Goal: Task Accomplishment & Management: Complete application form

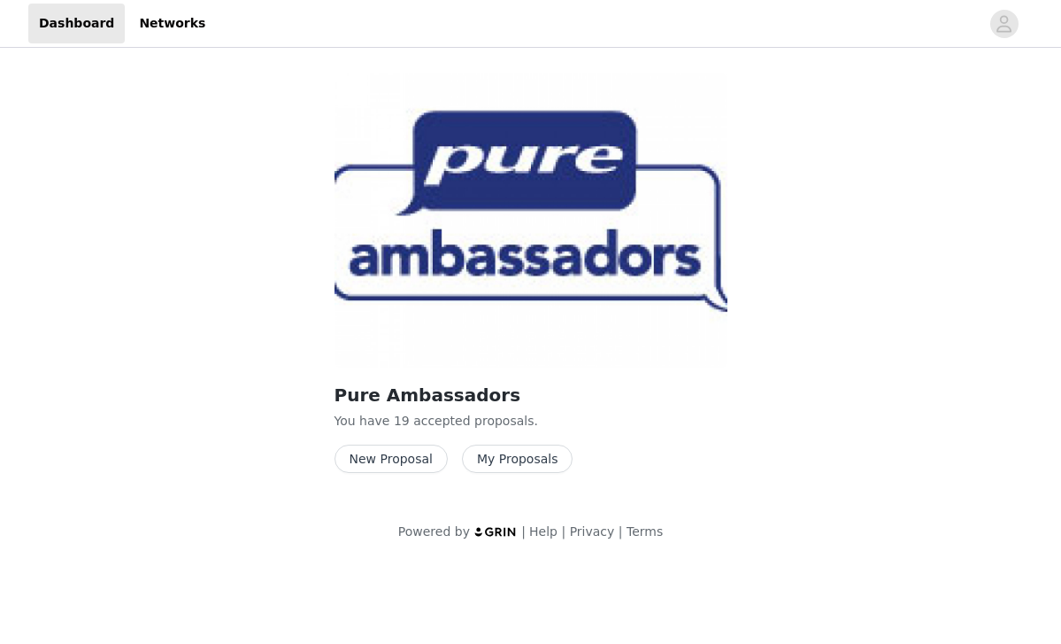
click at [484, 462] on button "My Proposals" at bounding box center [518, 458] width 112 height 28
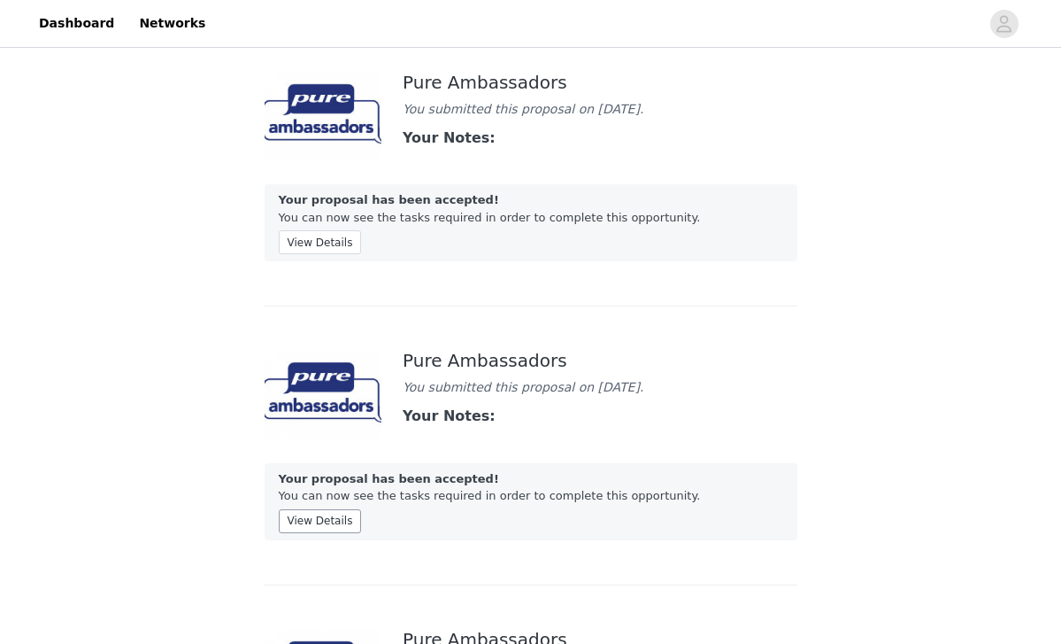
click at [310, 533] on button "View Details" at bounding box center [320, 521] width 83 height 24
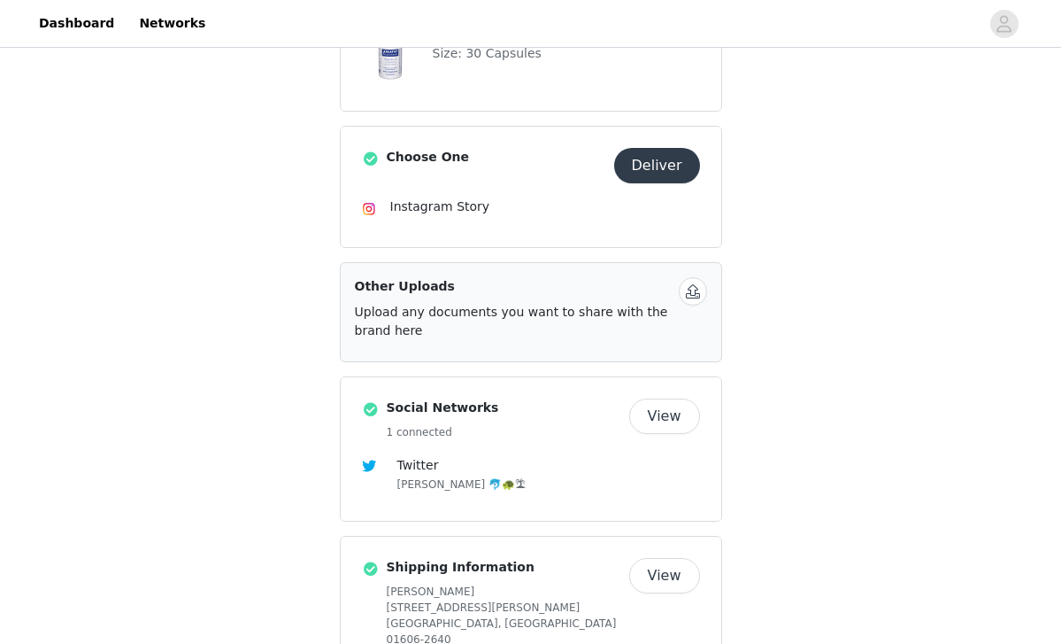
scroll to position [424, 0]
click at [442, 216] on div "Instagram Story" at bounding box center [531, 207] width 338 height 21
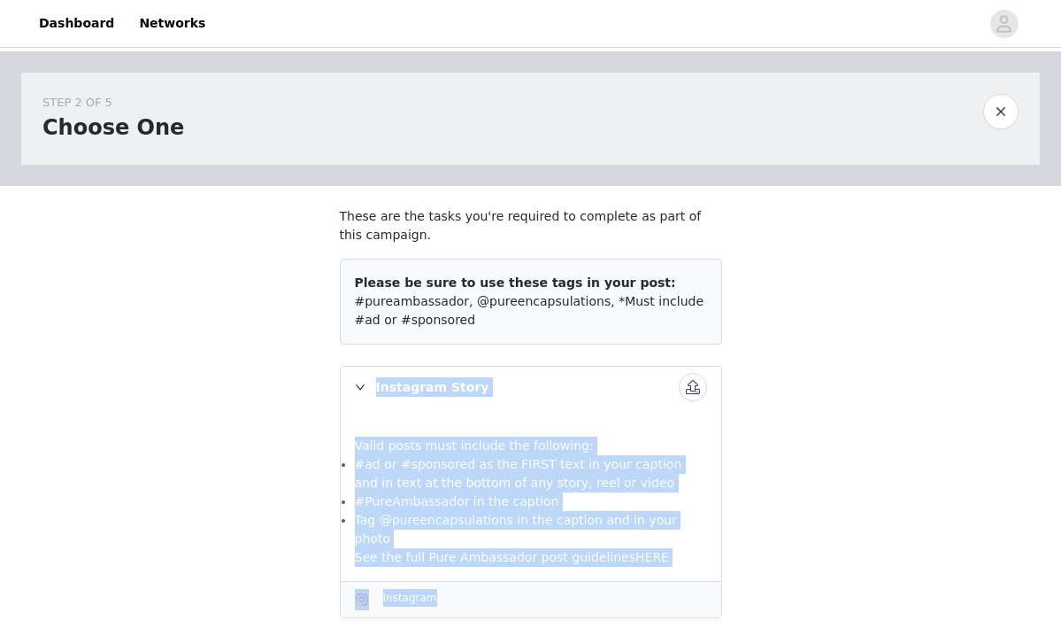
drag, startPoint x: 803, startPoint y: 367, endPoint x: 777, endPoint y: 693, distance: 326.8
click at [777, 643] on html "Dashboard Networks STEP 2 OF 5 Choose One These are the tasks you're required t…" at bounding box center [530, 322] width 1061 height 644
click at [846, 559] on div "STEP 2 OF 5 Choose One These are the tasks you're required to complete as part …" at bounding box center [530, 355] width 1061 height 609
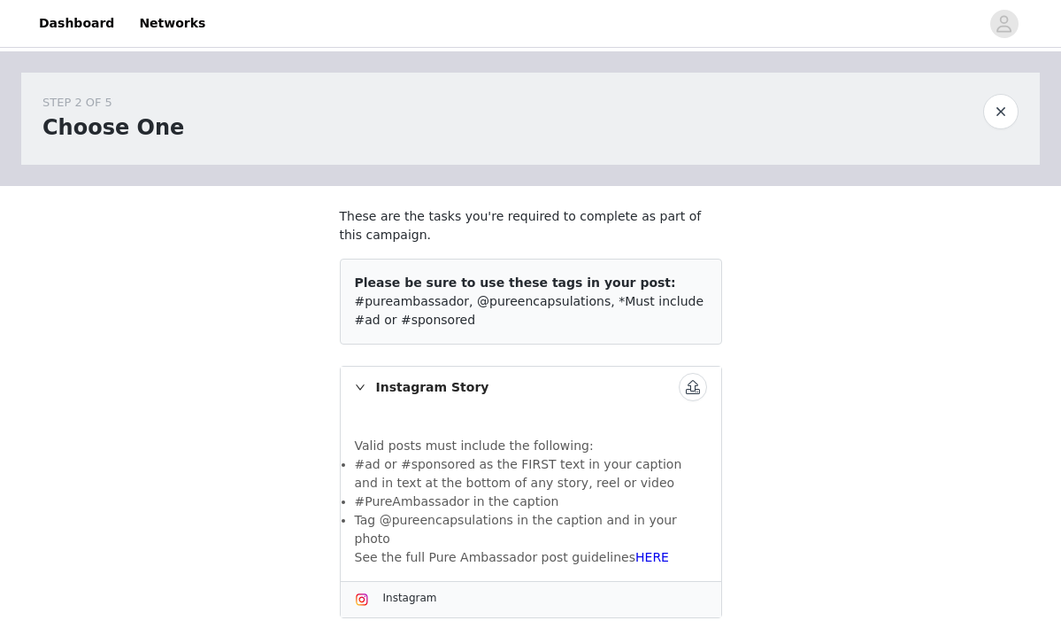
click at [405, 591] on span "Instagram" at bounding box center [410, 597] width 54 height 12
click at [412, 388] on div "Instagram Story" at bounding box center [531, 386] width 381 height 41
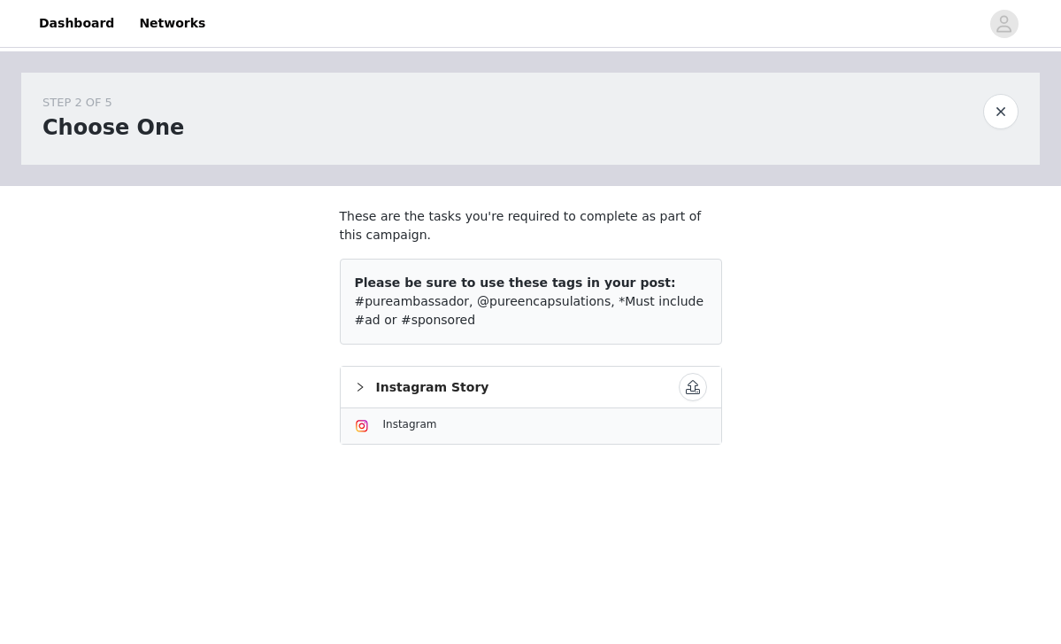
click at [868, 414] on div "STEP 2 OF 5 Choose One These are the tasks you're required to complete as part …" at bounding box center [530, 269] width 1061 height 436
click at [1001, 106] on button "button" at bounding box center [1001, 111] width 35 height 35
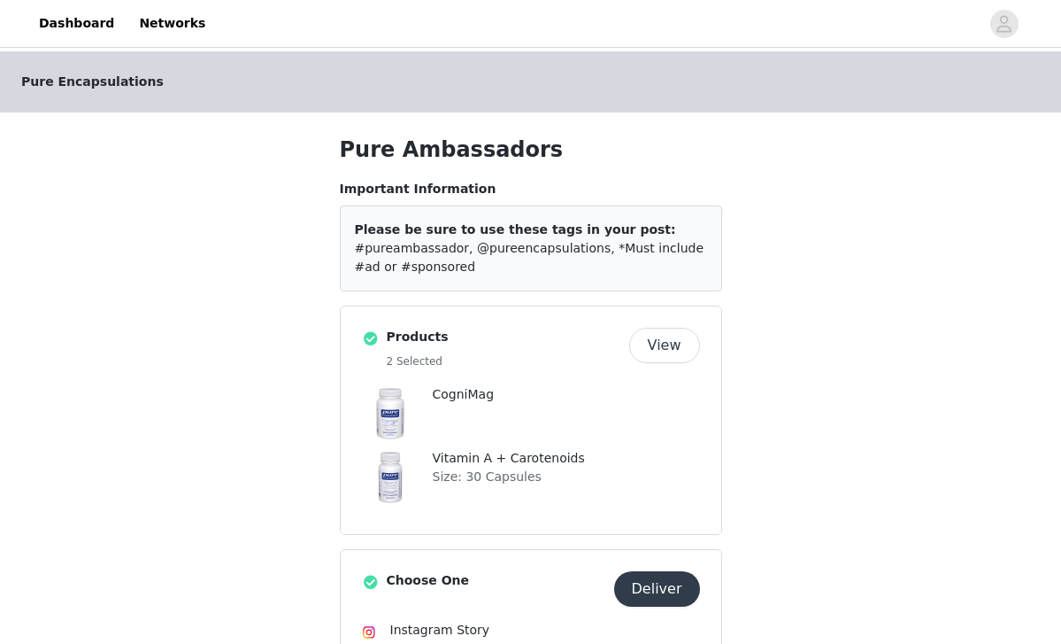
click at [860, 450] on div "Pure Encapsulations Pure Ambassadors Important Information Please be sure to us…" at bounding box center [530, 651] width 1061 height 1200
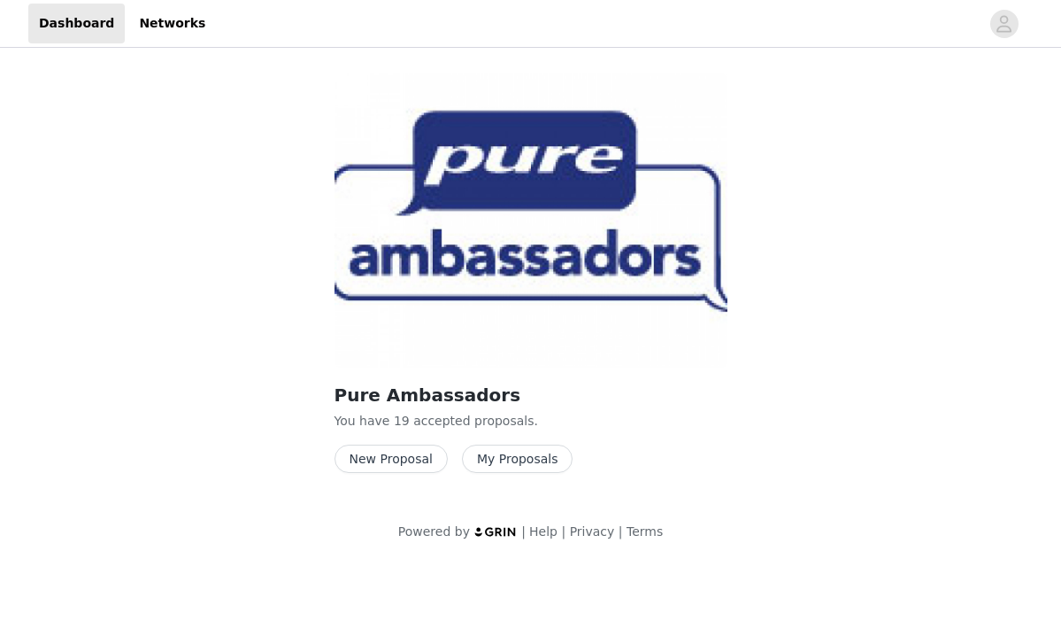
click at [368, 455] on button "New Proposal" at bounding box center [391, 458] width 113 height 28
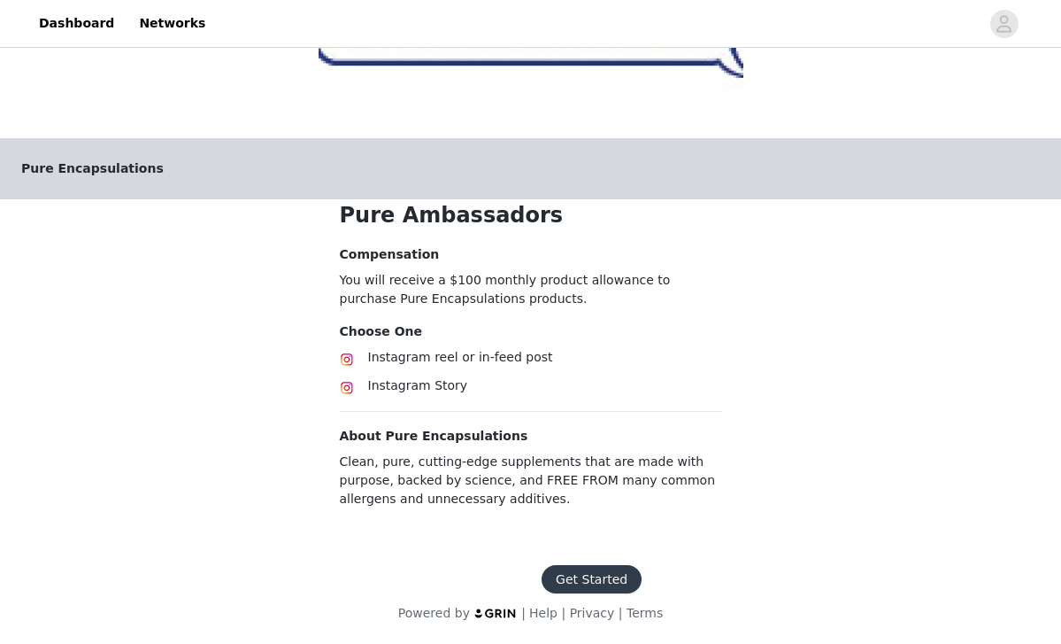
scroll to position [232, 0]
click at [433, 383] on span "Instagram Story" at bounding box center [418, 385] width 100 height 14
click at [598, 581] on button "Get Started" at bounding box center [592, 579] width 100 height 28
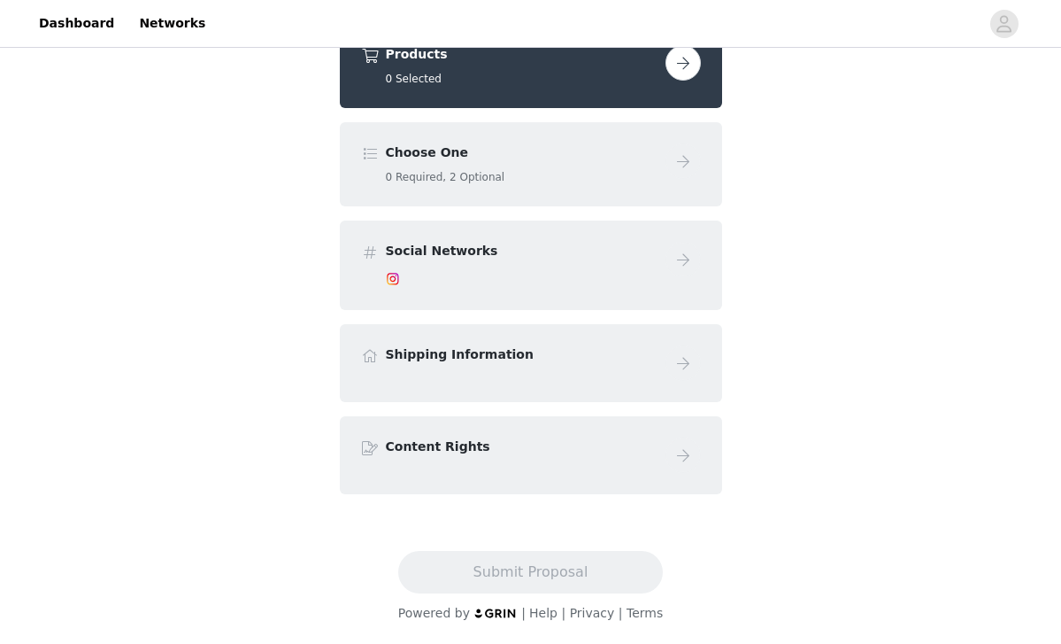
scroll to position [156, 0]
click at [681, 58] on button "button" at bounding box center [683, 62] width 35 height 35
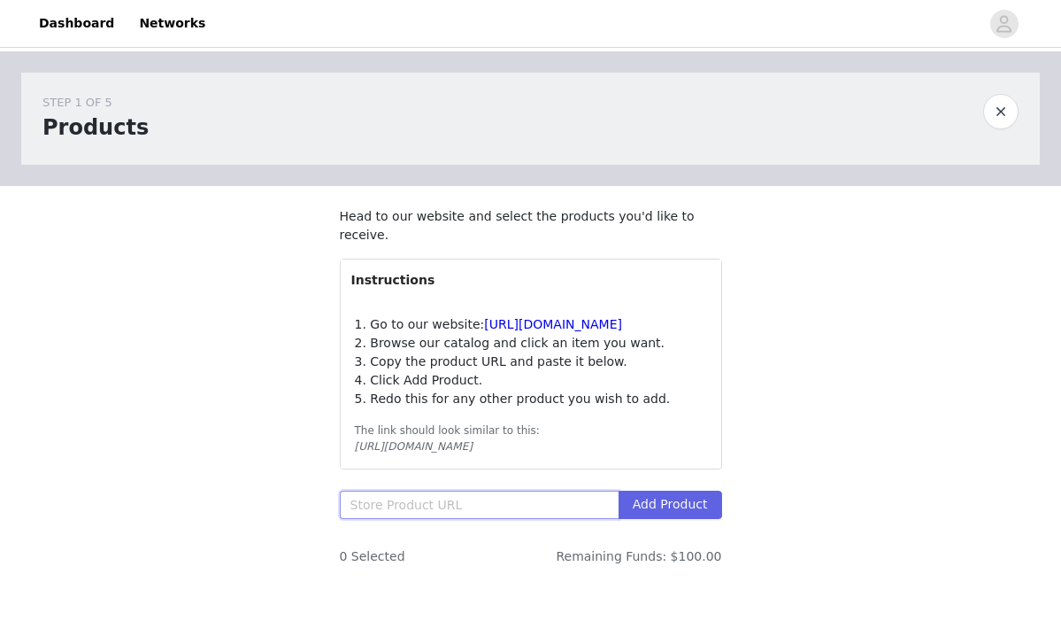
click at [475, 506] on input "text" at bounding box center [479, 504] width 279 height 28
click at [557, 325] on link "https://pureforyou.com/" at bounding box center [553, 324] width 138 height 14
